Goal: Task Accomplishment & Management: Complete application form

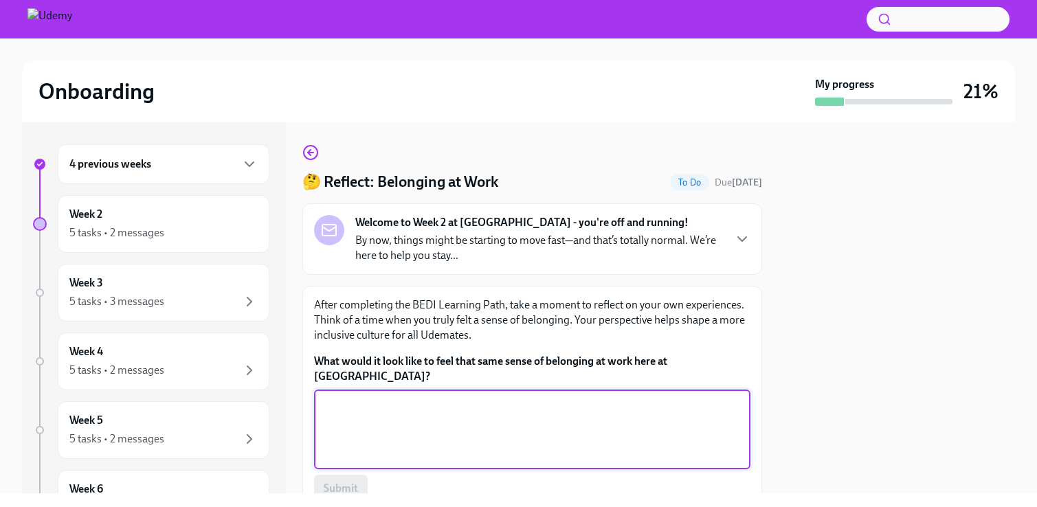
click at [412, 418] on textarea "What would it look like to feel that same sense of belonging at work here at [G…" at bounding box center [532, 429] width 420 height 66
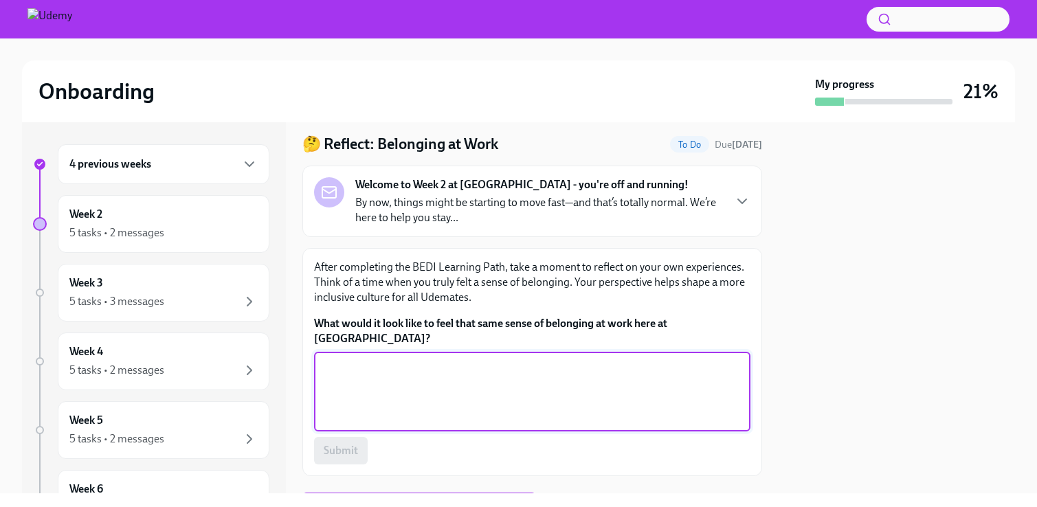
scroll to position [43, 0]
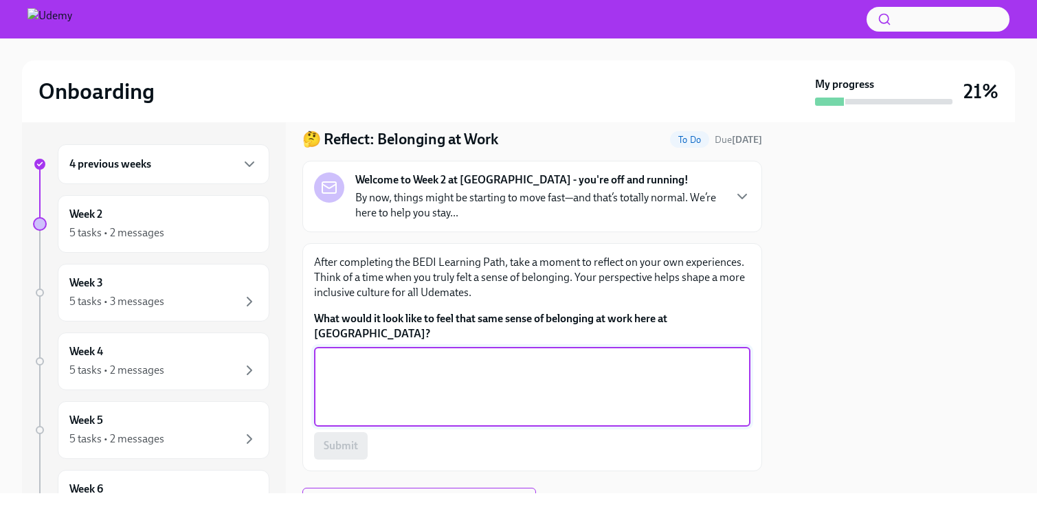
paste textarea "I feel a strong sense of belonging and comfort when I am with my old friends fr…"
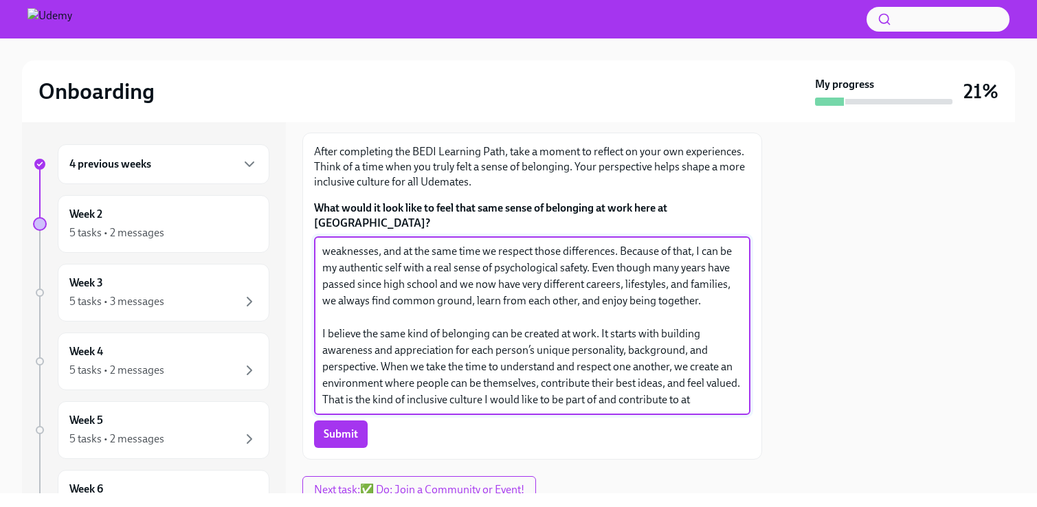
scroll to position [192, 0]
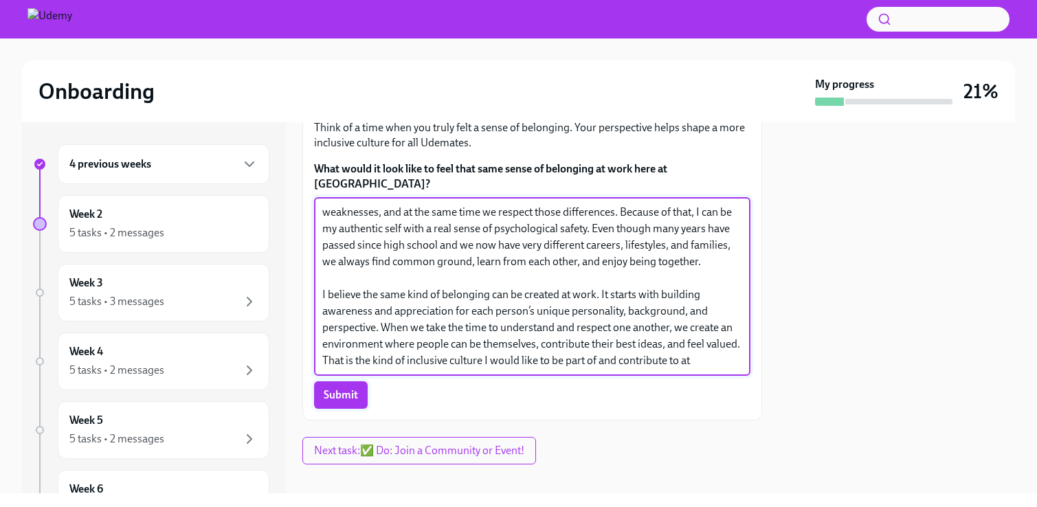
type textarea "I feel a strong sense of belonging and comfort when I am with my old friends fr…"
click at [346, 388] on span "Submit" at bounding box center [341, 395] width 34 height 14
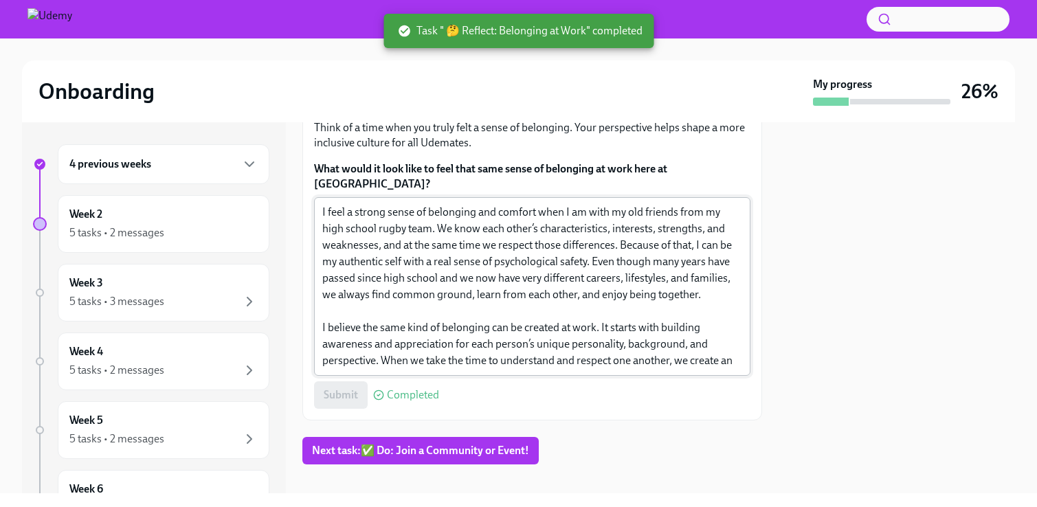
scroll to position [33, 0]
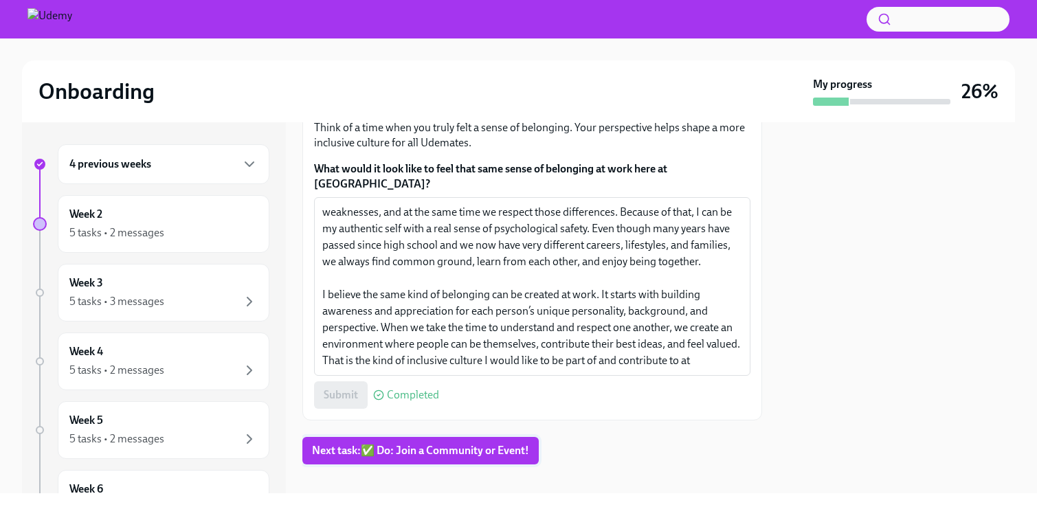
click at [486, 444] on span "Next task : ✅ Do: Join a Community or Event!" at bounding box center [420, 451] width 217 height 14
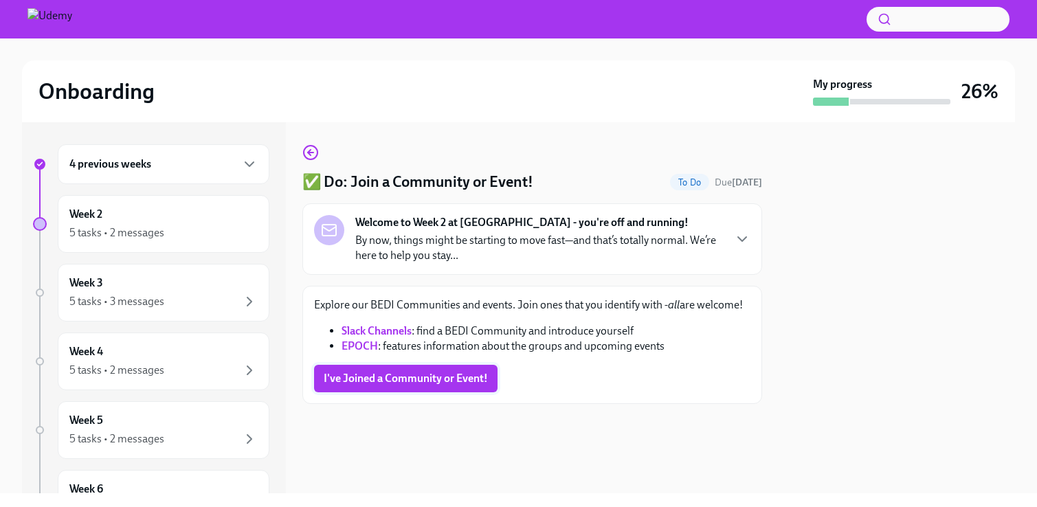
click at [449, 377] on span "I've Joined a Community or Event!" at bounding box center [406, 379] width 164 height 14
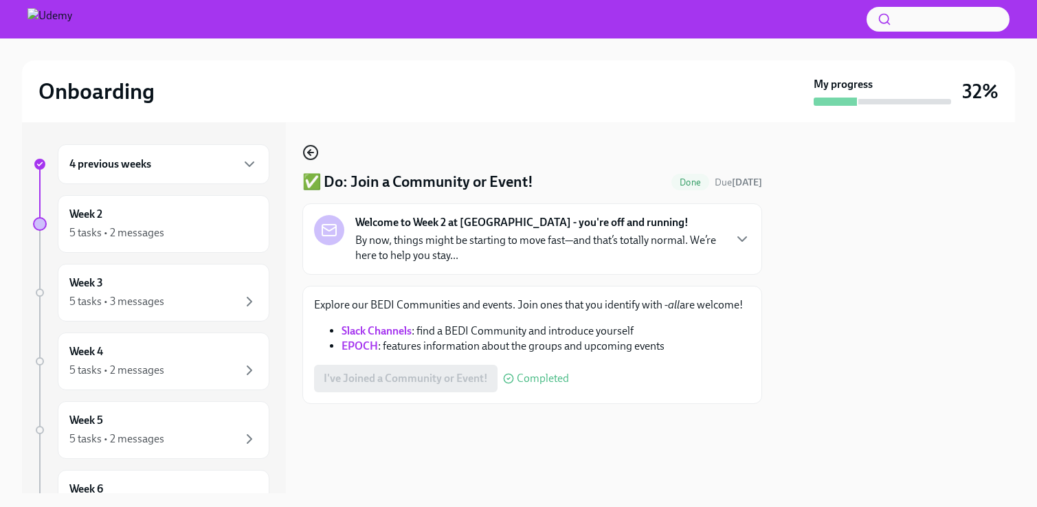
click at [312, 151] on icon "button" at bounding box center [310, 152] width 16 height 16
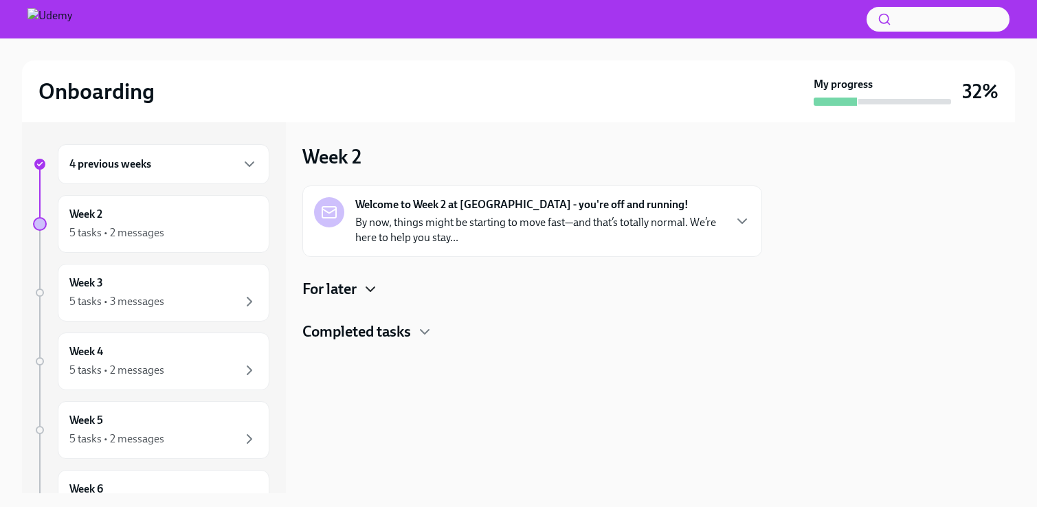
click at [370, 289] on icon "button" at bounding box center [370, 289] width 16 height 16
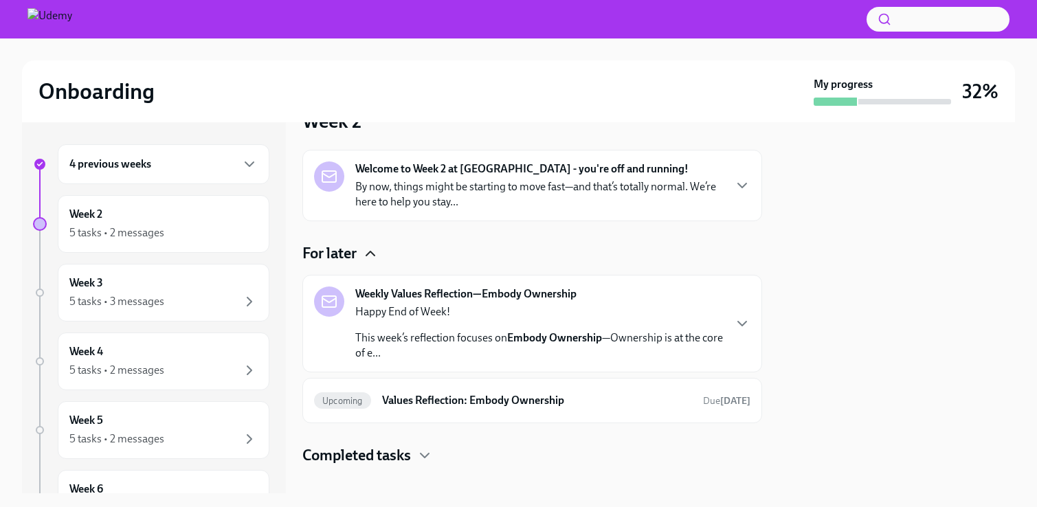
scroll to position [52, 0]
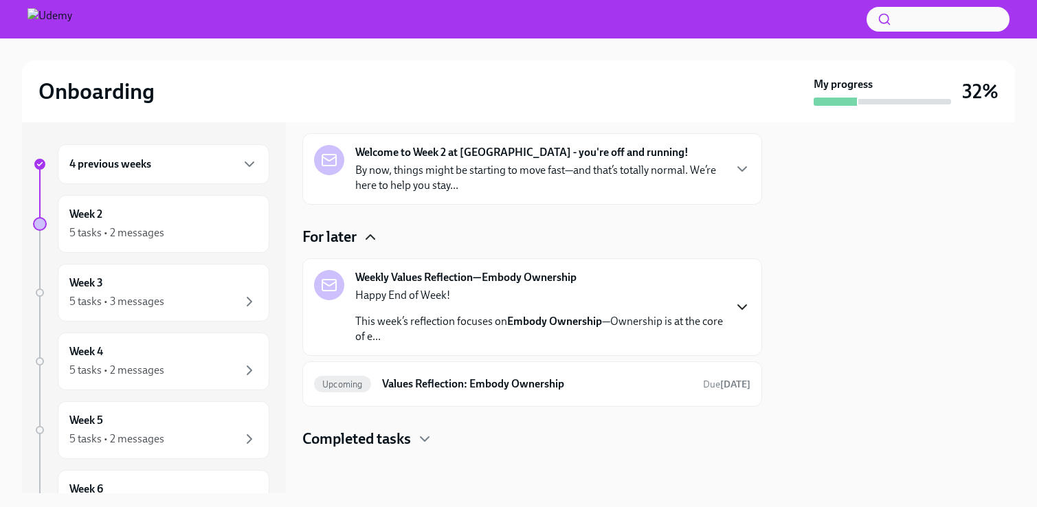
click at [739, 311] on icon "button" at bounding box center [742, 307] width 16 height 16
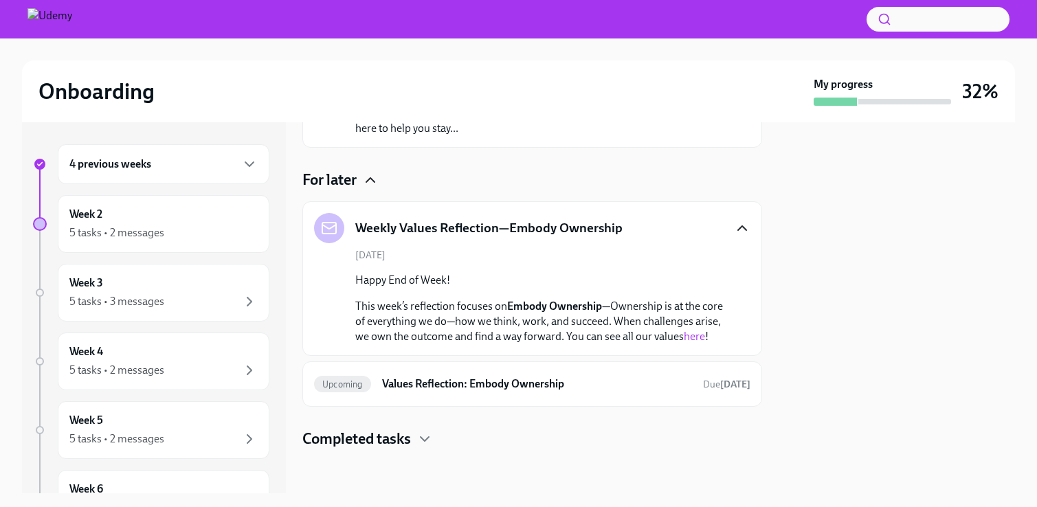
scroll to position [124, 0]
click at [414, 452] on div at bounding box center [532, 471] width 460 height 44
click at [424, 436] on icon "button" at bounding box center [424, 439] width 16 height 16
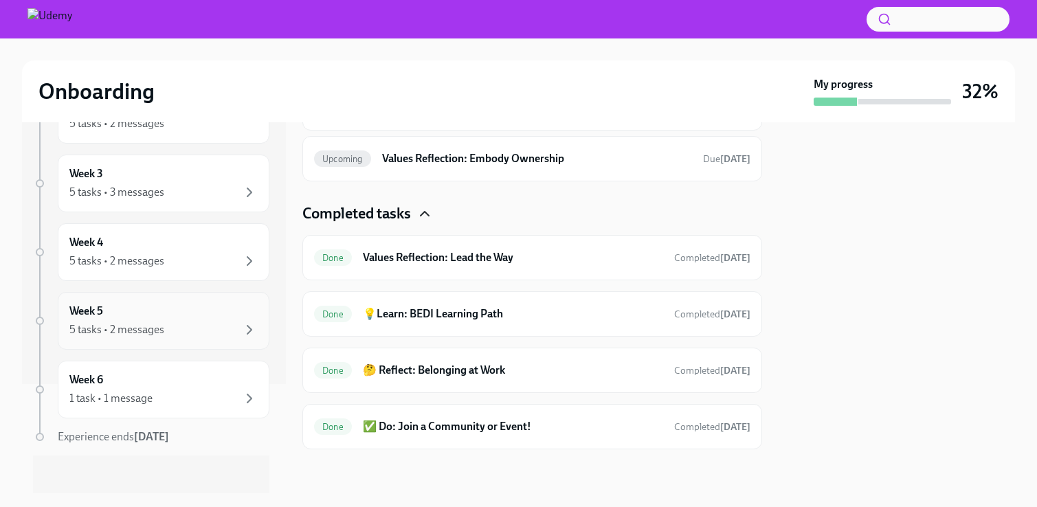
scroll to position [115, 0]
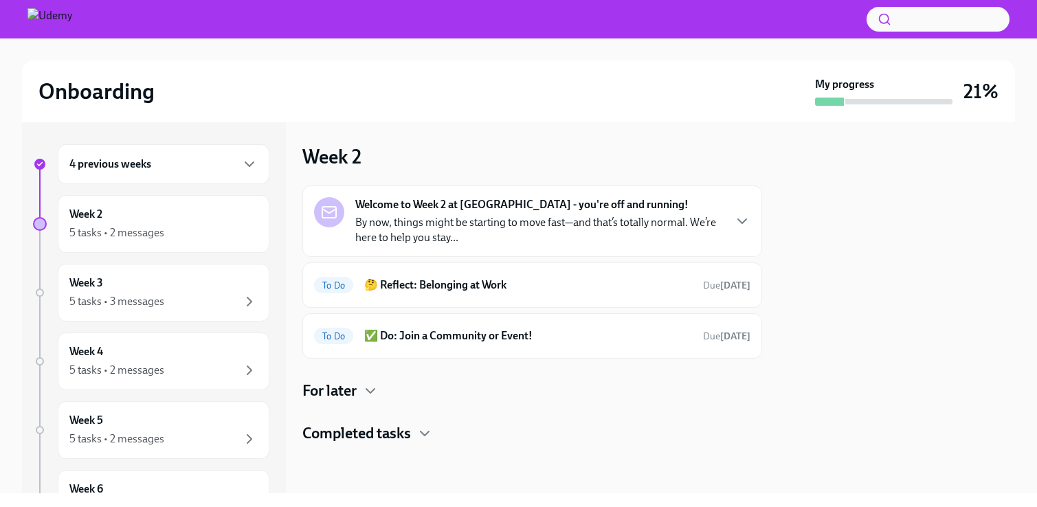
click at [727, 212] on div "Welcome to Week 2 at [GEOGRAPHIC_DATA] - you're off and running! By now, things…" at bounding box center [532, 221] width 436 height 48
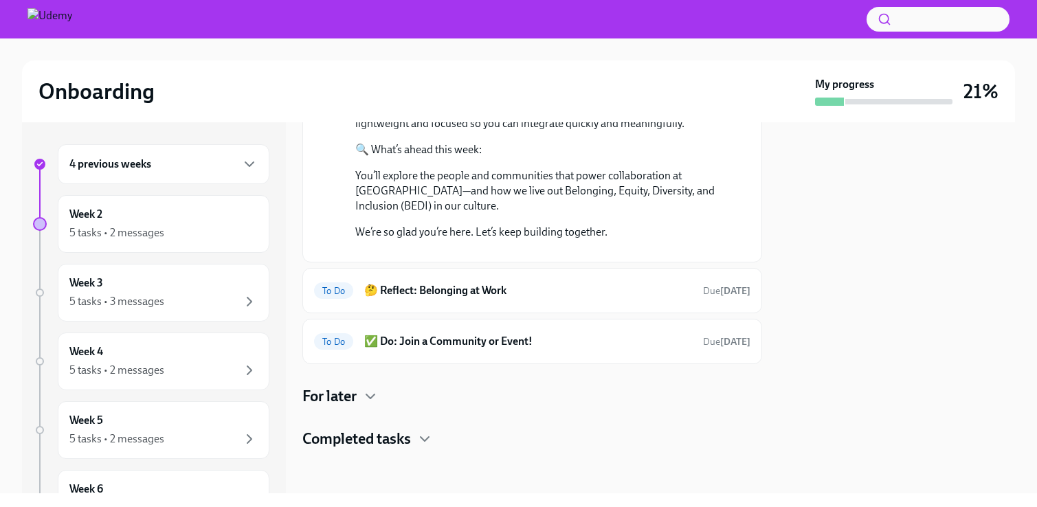
scroll to position [501, 0]
click at [619, 302] on div "To Do 🤔 Reflect: Belonging at Work Due [DATE]" at bounding box center [532, 291] width 436 height 22
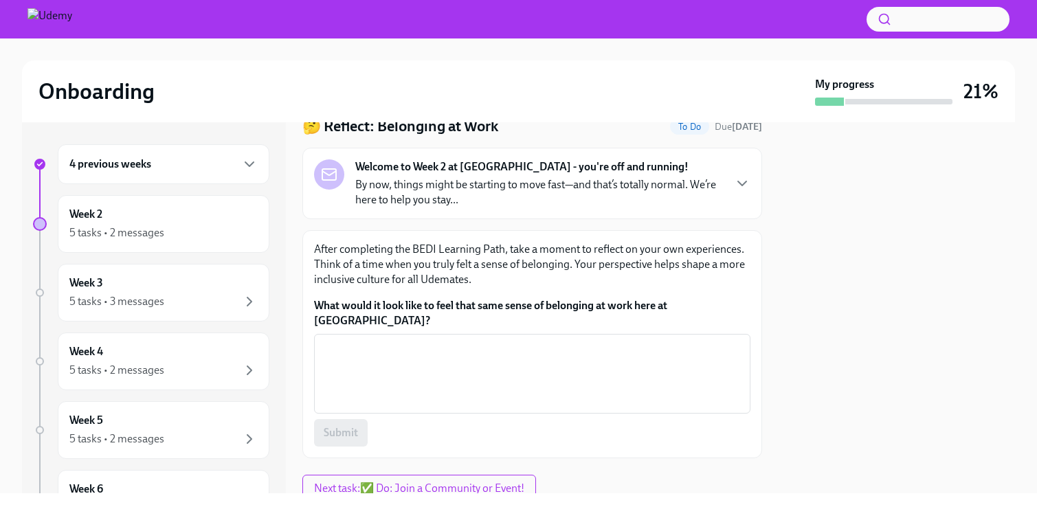
scroll to position [60, 0]
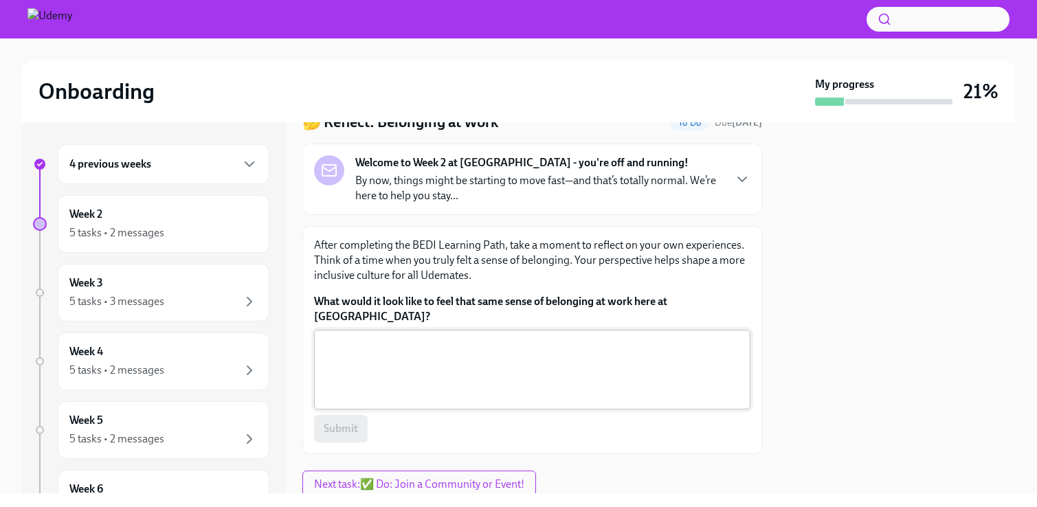
click at [576, 337] on textarea "What would it look like to feel that same sense of belonging at work here at [G…" at bounding box center [532, 370] width 420 height 66
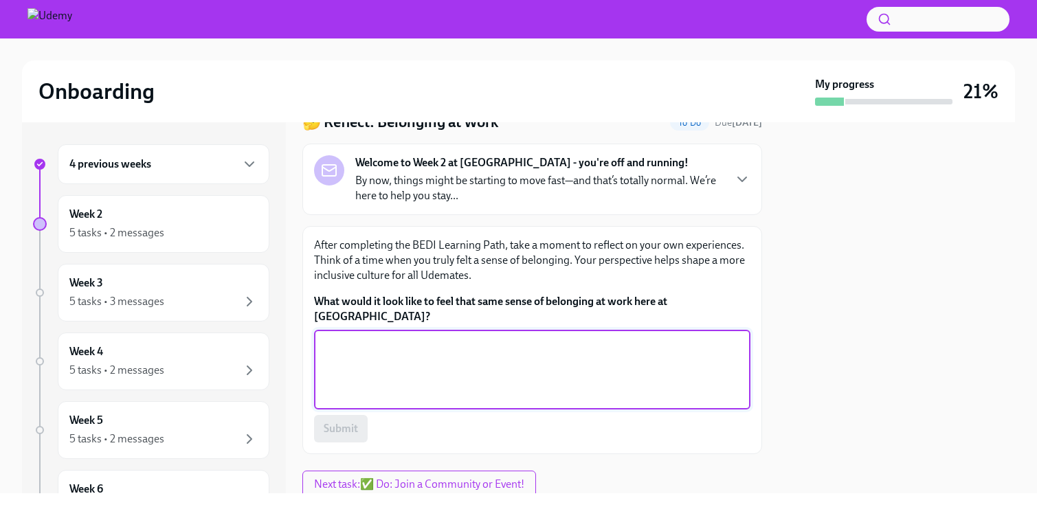
type textarea "I"
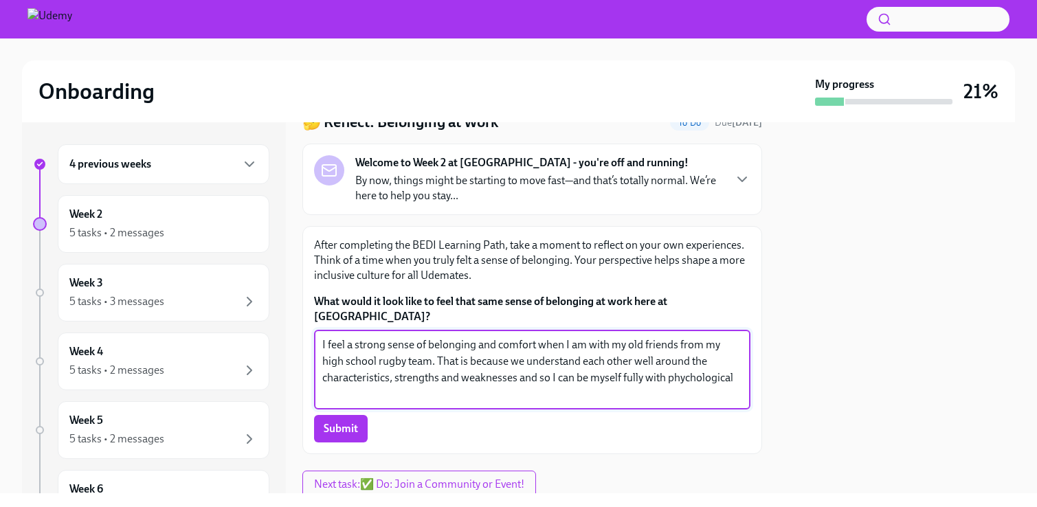
click at [367, 381] on textarea "I feel a strong sense of belonging and comfort when I am with my old friends fr…" at bounding box center [532, 370] width 420 height 66
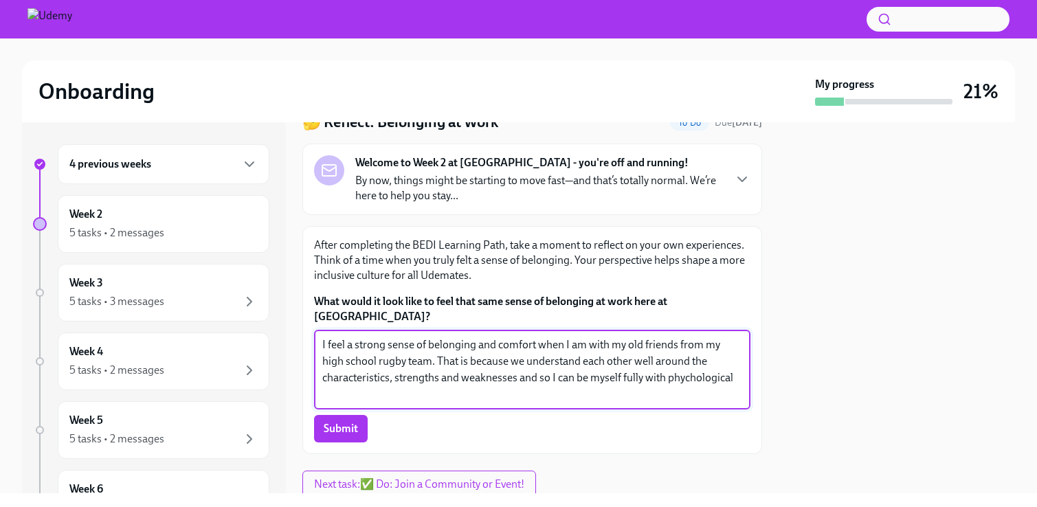
click at [416, 381] on textarea "I feel a strong sense of belonging and comfort when I am with my old friends fr…" at bounding box center [532, 370] width 420 height 66
click at [363, 374] on textarea "I feel a strong sense of belonging and comfort when I am with my old friends fr…" at bounding box center [532, 370] width 420 height 66
click at [359, 377] on textarea "I feel a strong sense of belonging and comfort when I am with my old friends fr…" at bounding box center [532, 370] width 420 height 66
click at [513, 365] on textarea "I feel a strong sense of belonging and comfort when I am with my old friends fr…" at bounding box center [532, 370] width 420 height 66
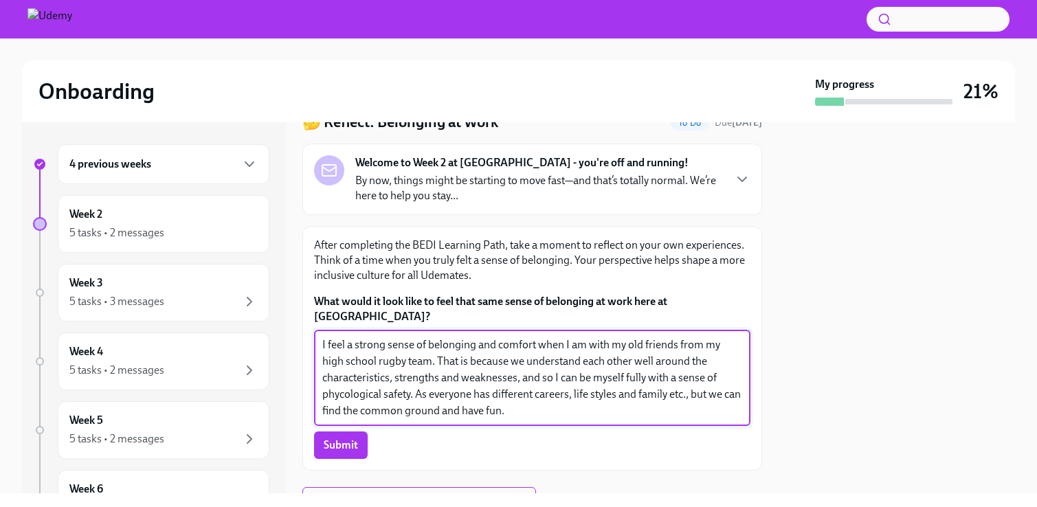
click at [653, 343] on textarea "I feel a strong sense of belonging and comfort when I am with my old friends fr…" at bounding box center [532, 378] width 420 height 82
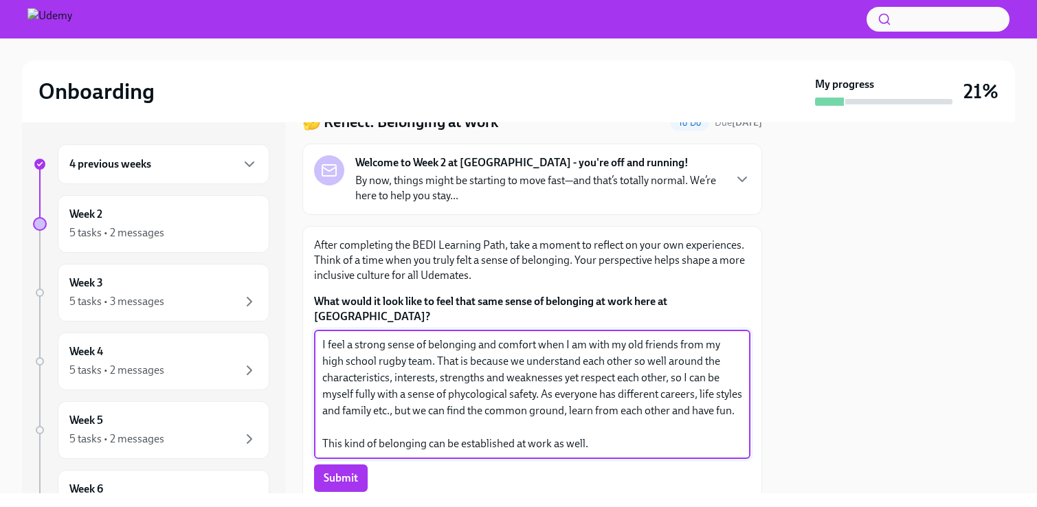
click at [443, 389] on textarea "I feel a strong sense of belonging and comfort when I am with my old friends fr…" at bounding box center [532, 394] width 420 height 115
click at [541, 373] on textarea "I feel a strong sense of belonging and comfort when I am with my old friends fr…" at bounding box center [532, 394] width 420 height 115
click at [579, 405] on textarea "I feel a strong sense of belonging and comfort when I am with my old friends fr…" at bounding box center [532, 394] width 420 height 115
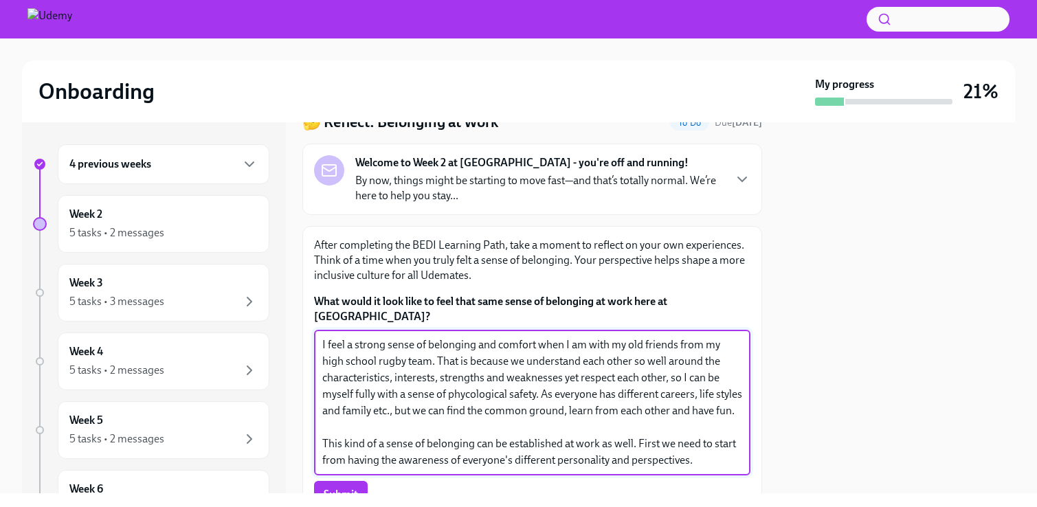
click at [679, 369] on textarea "I feel a strong sense of belonging and comfort when I am with my old friends fr…" at bounding box center [532, 403] width 420 height 132
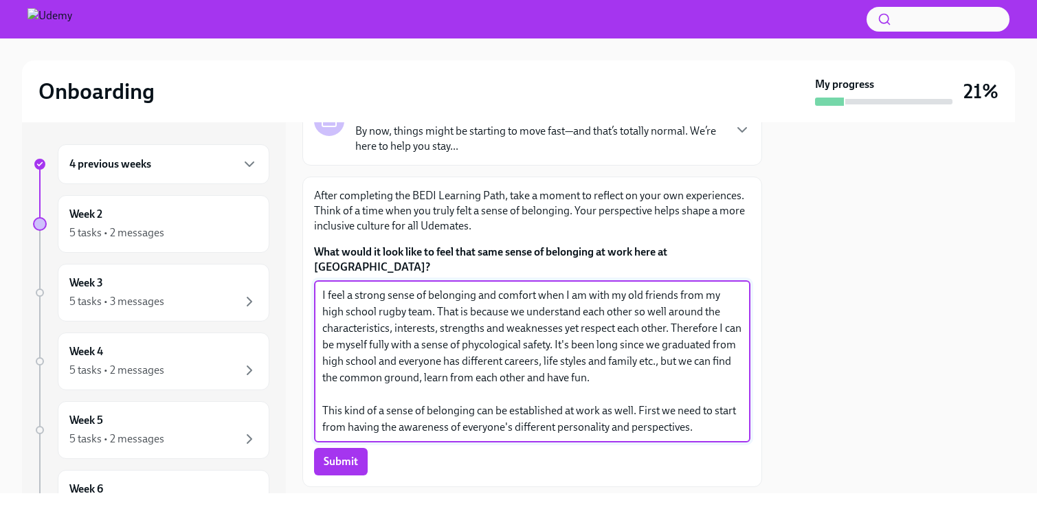
scroll to position [113, 0]
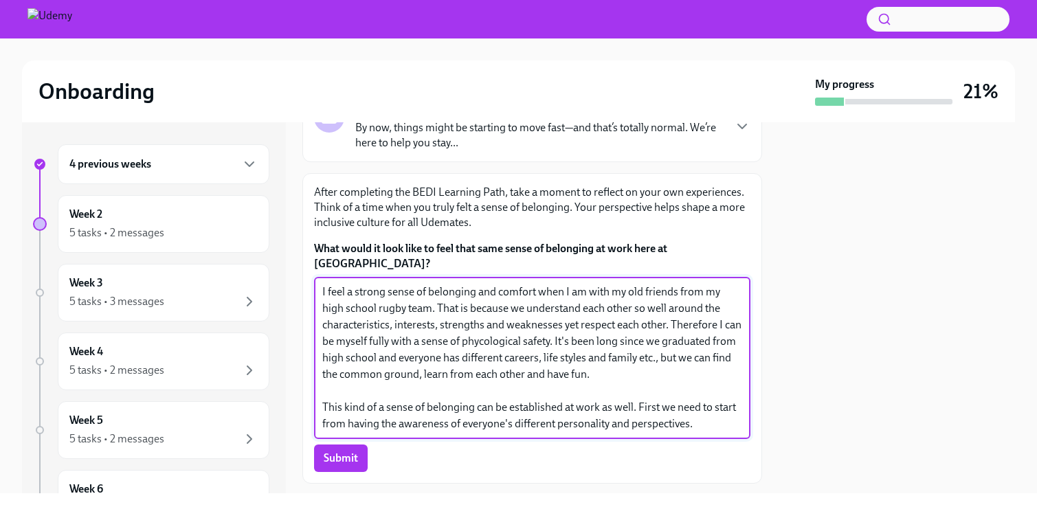
click at [661, 374] on textarea "I feel a strong sense of belonging and comfort when I am with my old friends fr…" at bounding box center [532, 358] width 420 height 148
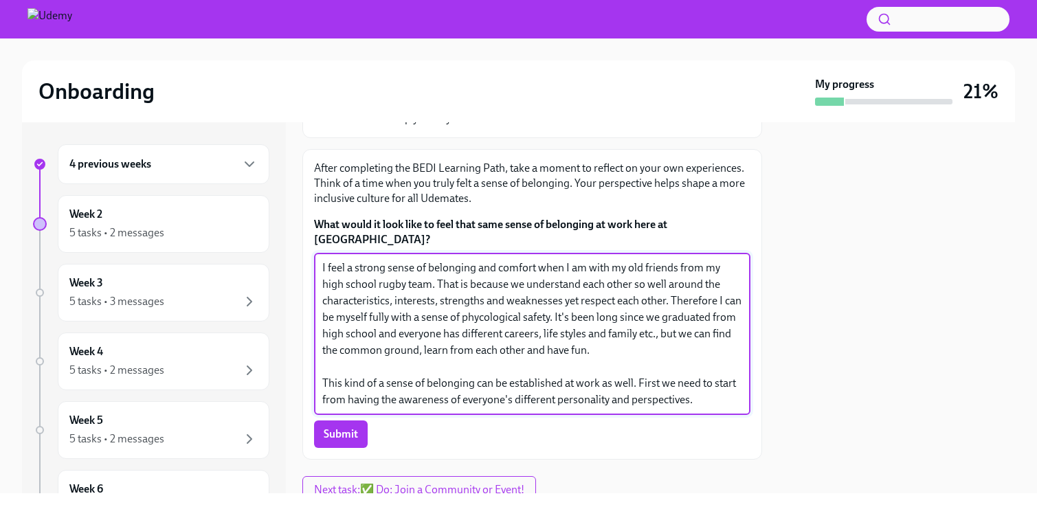
click at [517, 379] on textarea "I feel a strong sense of belonging and comfort when I am with my old friends fr…" at bounding box center [532, 334] width 420 height 148
click at [650, 380] on textarea "I feel a strong sense of belonging and comfort when I am with my old friends fr…" at bounding box center [532, 334] width 420 height 148
click at [700, 383] on textarea "I feel a strong sense of belonging and comfort when I am with my old friends fr…" at bounding box center [532, 334] width 420 height 148
drag, startPoint x: 703, startPoint y: 383, endPoint x: 298, endPoint y: 247, distance: 426.9
click at [298, 247] on div "4 previous weeks Week 2 5 tasks • 2 messages Week 3 5 tasks • 3 messages Week 4…" at bounding box center [518, 307] width 993 height 371
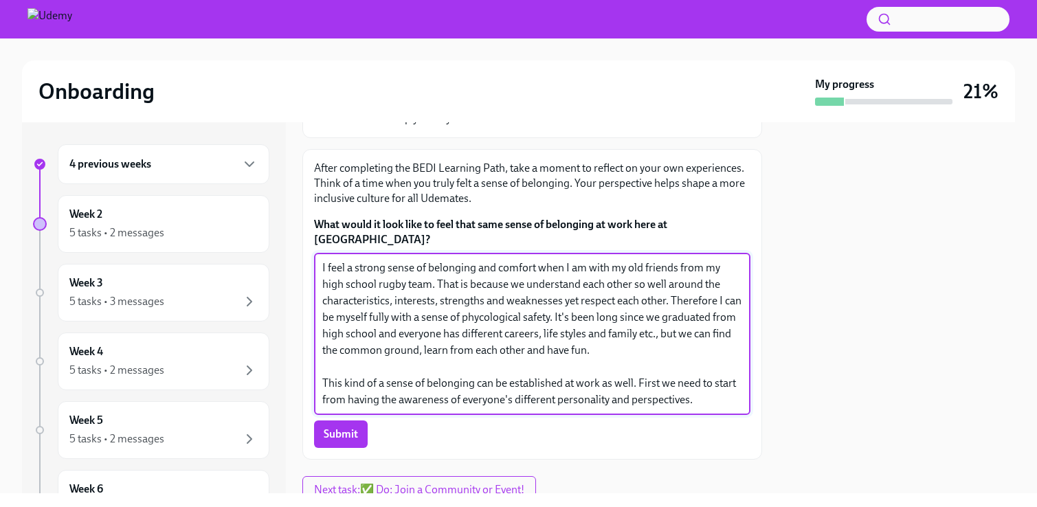
type textarea "I feel a strong sense of belonging and comfort when I am with my old friends fr…"
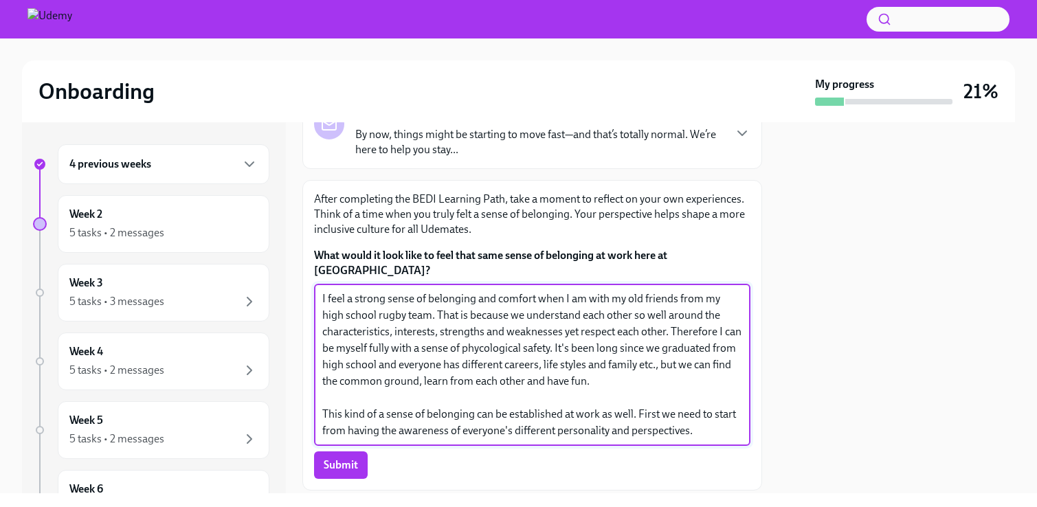
click at [376, 208] on p "After completing the BEDI Learning Path, take a moment to reflect on your own e…" at bounding box center [532, 214] width 436 height 45
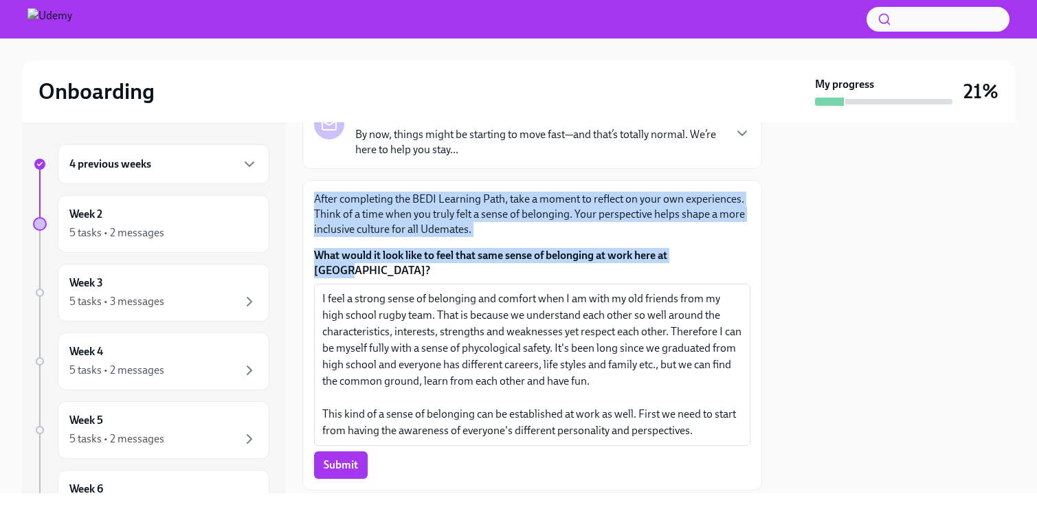
drag, startPoint x: 314, startPoint y: 197, endPoint x: 721, endPoint y: 259, distance: 412.1
click at [721, 259] on div "After completing the BEDI Learning Path, take a moment to reflect on your own e…" at bounding box center [532, 335] width 436 height 287
copy div "After completing the BEDI Learning Path, take a moment to reflect on your own e…"
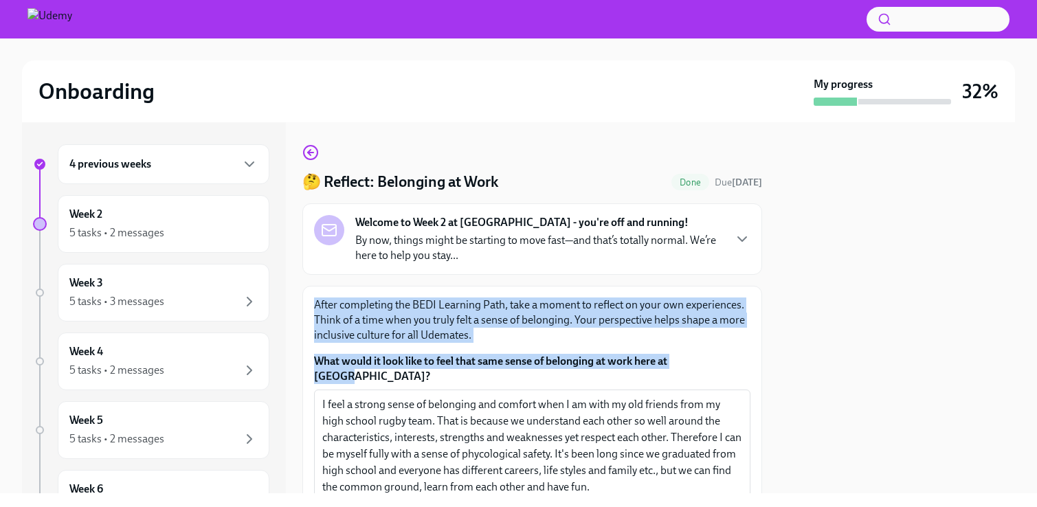
scroll to position [0, 0]
